Goal: Task Accomplishment & Management: Complete application form

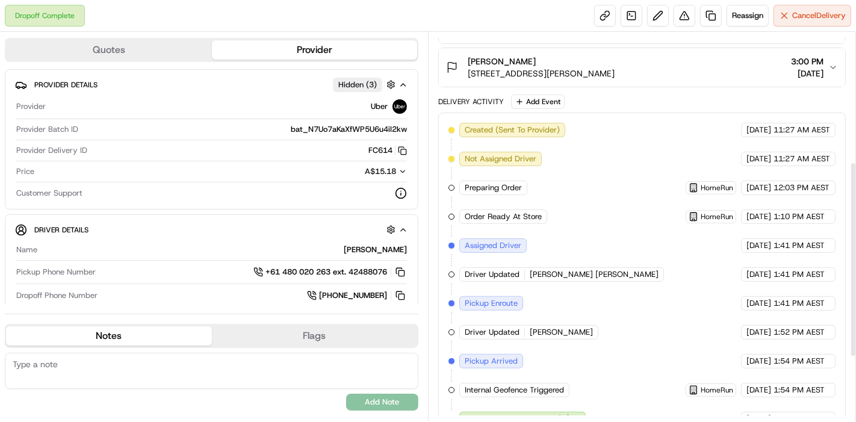
scroll to position [386, 0]
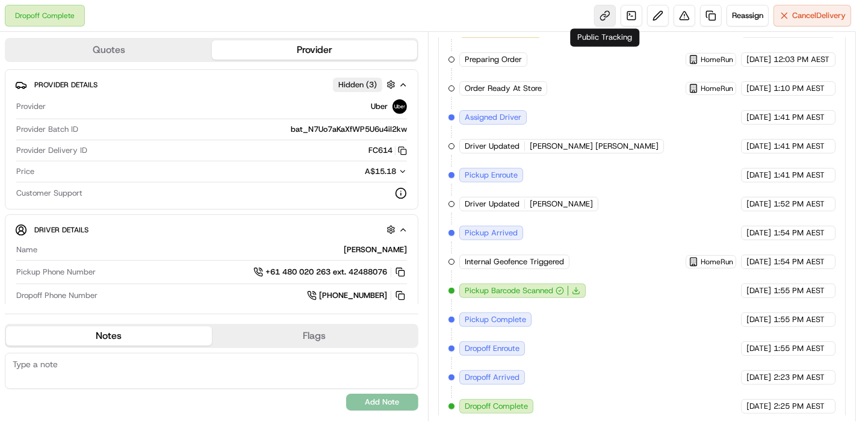
click at [602, 14] on link at bounding box center [605, 16] width 22 height 22
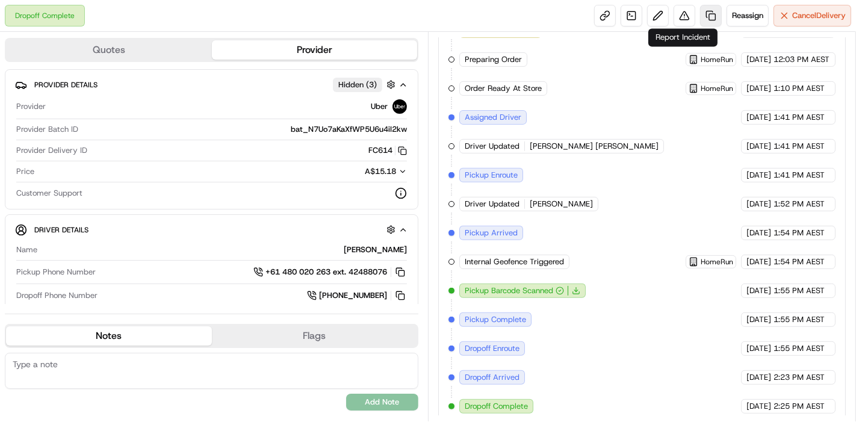
click at [700, 19] on link at bounding box center [711, 16] width 22 height 22
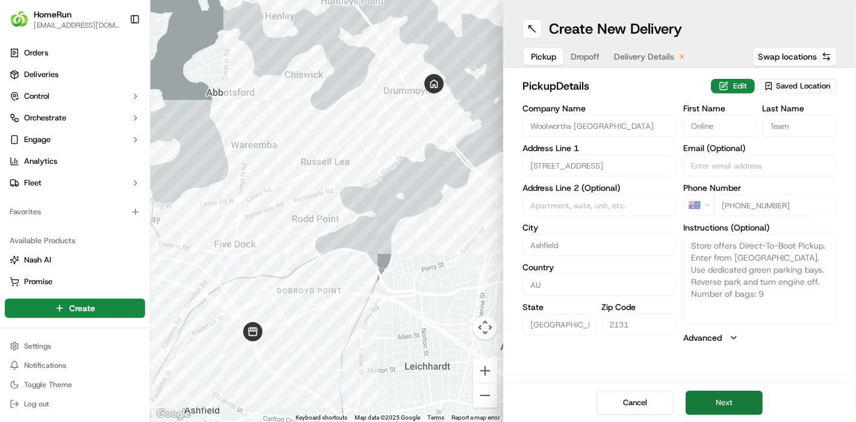
click at [736, 404] on button "Next" at bounding box center [724, 403] width 77 height 24
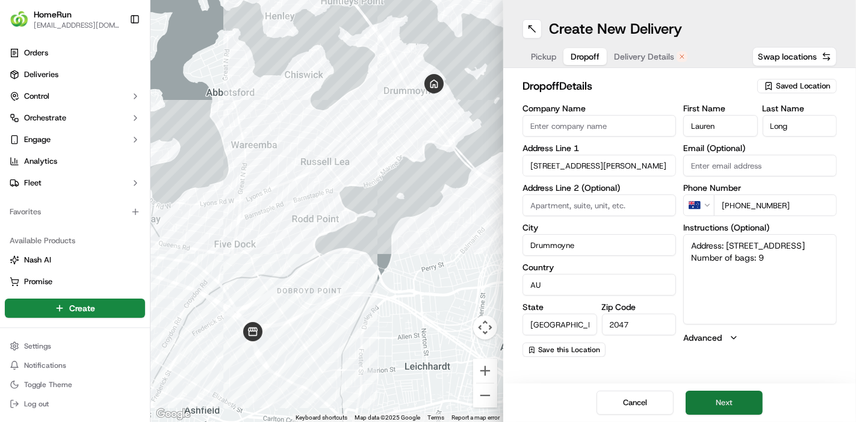
click at [736, 404] on button "Next" at bounding box center [724, 403] width 77 height 24
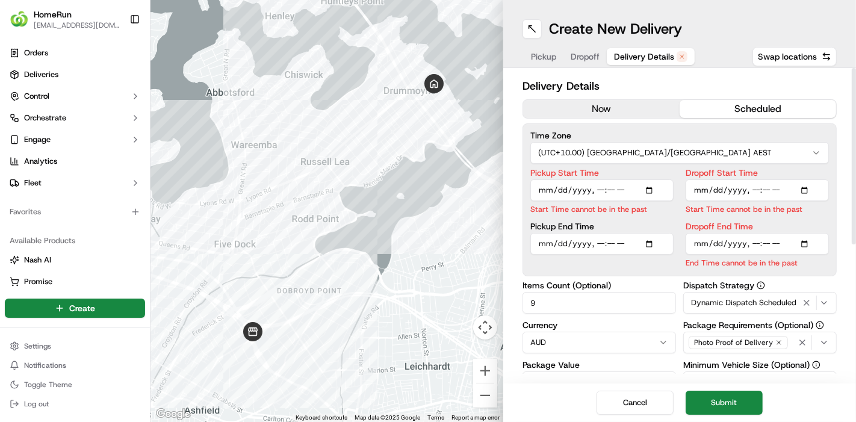
click at [655, 191] on input "Pickup Start Time" at bounding box center [601, 190] width 143 height 22
type input "[DATE]T16:15"
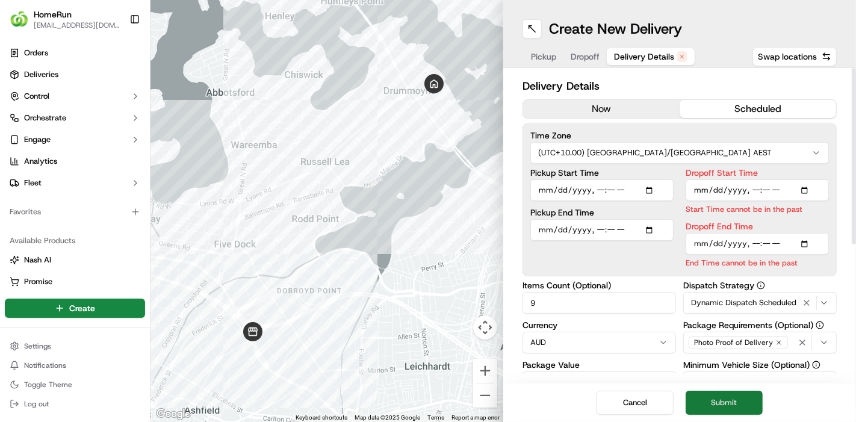
click at [729, 404] on button "Submit" at bounding box center [724, 403] width 77 height 24
click at [658, 229] on input "Pickup End Time" at bounding box center [601, 230] width 143 height 22
click at [648, 229] on input "Pickup End Time" at bounding box center [601, 230] width 143 height 22
type input "[DATE]T16:25"
click at [792, 179] on input "Dropoff Start Time" at bounding box center [757, 190] width 143 height 22
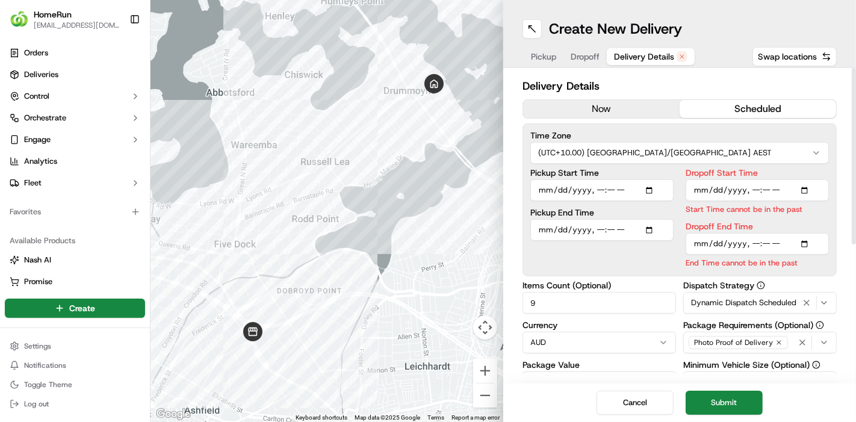
click at [813, 189] on input "Dropoff Start Time" at bounding box center [757, 190] width 143 height 22
click at [803, 187] on input "Dropoff Start Time" at bounding box center [757, 190] width 143 height 22
type input "[DATE]T16:25"
click at [769, 187] on input "Dropoff Start Time" at bounding box center [757, 190] width 143 height 22
click at [806, 245] on input "Dropoff End Time" at bounding box center [757, 244] width 143 height 22
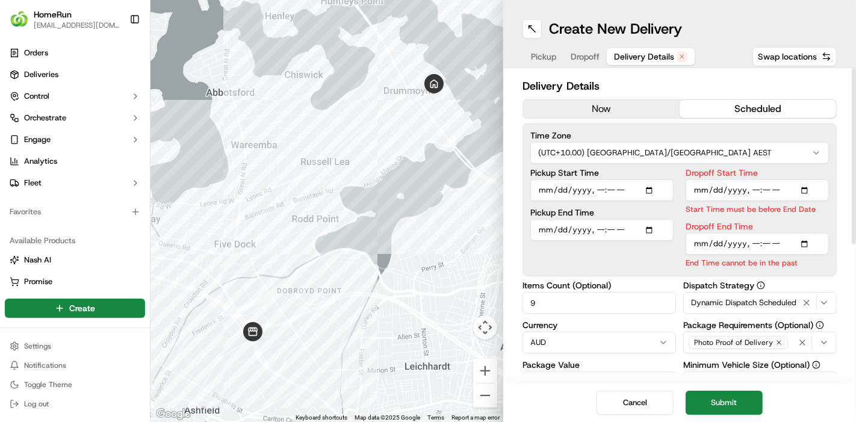
type input "[DATE]T16:45"
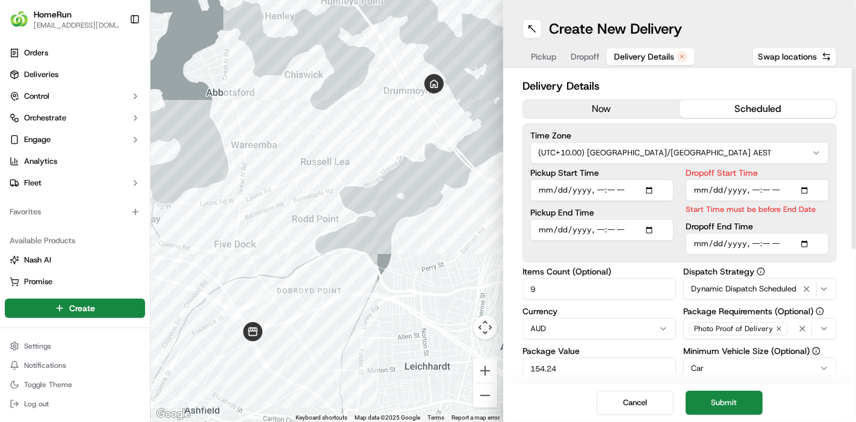
click at [670, 257] on div "Time Zone (UTC+10.00) [GEOGRAPHIC_DATA]/[GEOGRAPHIC_DATA] AEST Pickup Start Tim…" at bounding box center [680, 192] width 314 height 139
click at [798, 187] on input "Dropoff Start Time" at bounding box center [757, 190] width 143 height 22
click at [804, 187] on input "Dropoff Start Time" at bounding box center [757, 190] width 143 height 22
click at [750, 191] on input "Dropoff Start Time" at bounding box center [757, 190] width 143 height 22
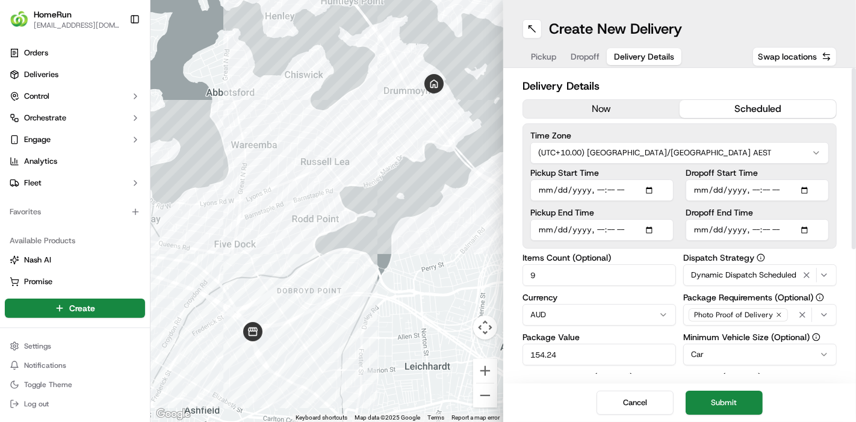
click at [724, 224] on div "Dropoff End Time" at bounding box center [757, 224] width 143 height 33
click at [744, 407] on button "Submit" at bounding box center [724, 403] width 77 height 24
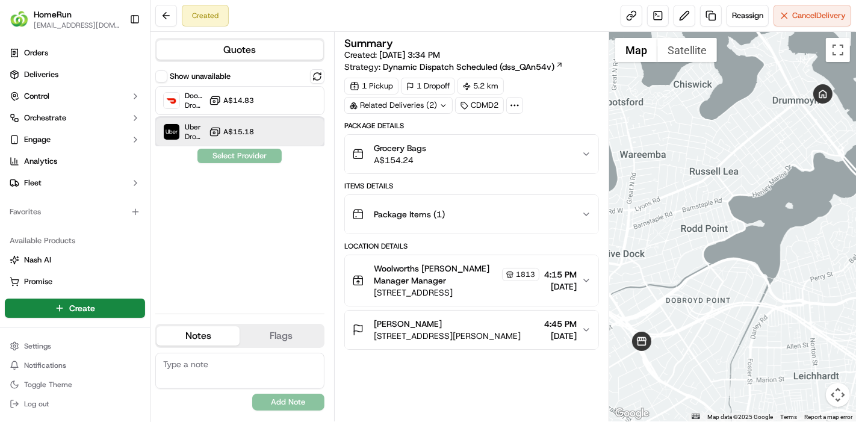
click at [306, 143] on div "Uber Dropoff ETA 1 hour A$15.18" at bounding box center [239, 131] width 169 height 29
click at [260, 152] on button "Assign Provider" at bounding box center [239, 156] width 85 height 14
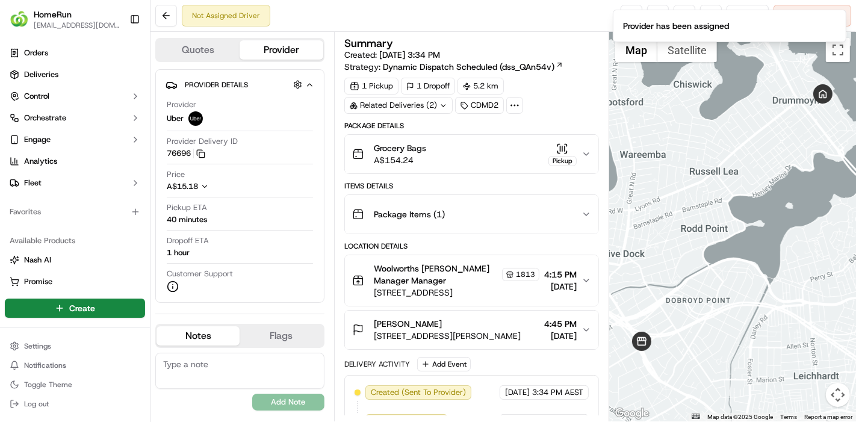
click at [554, 26] on div "Not Assigned Driver Reassign Cancel Delivery" at bounding box center [504, 16] width 706 height 32
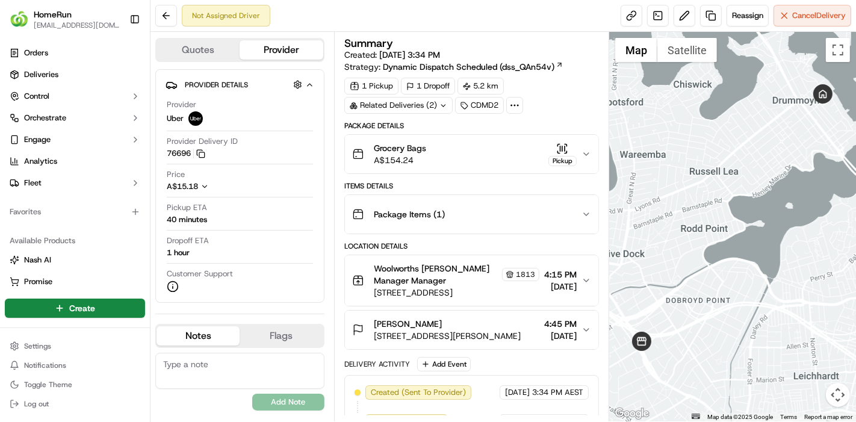
click at [643, 22] on div "Reassign Cancel Delivery" at bounding box center [736, 16] width 231 height 22
click at [629, 14] on link at bounding box center [632, 16] width 22 height 22
